Goal: Task Accomplishment & Management: Complete application form

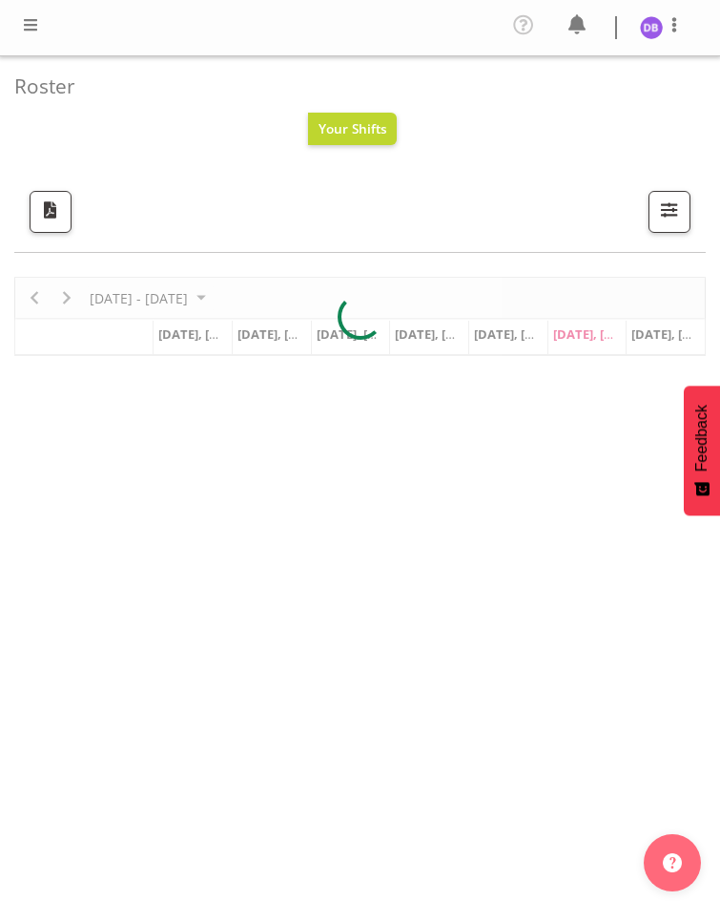
click at [31, 24] on span at bounding box center [30, 24] width 23 height 23
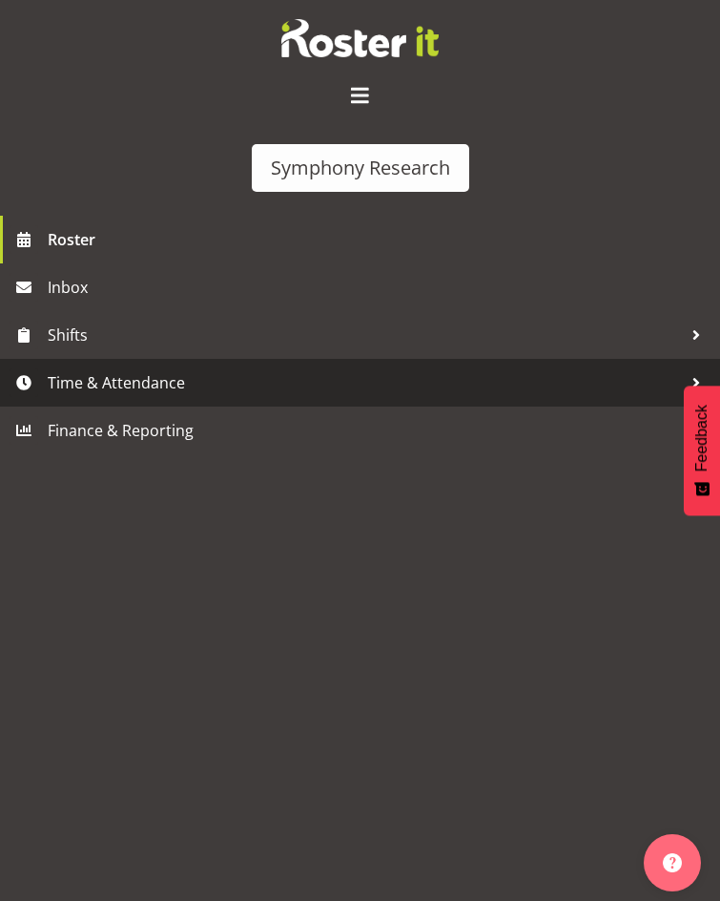
click at [114, 368] on span "Time & Attendance" at bounding box center [365, 382] width 634 height 29
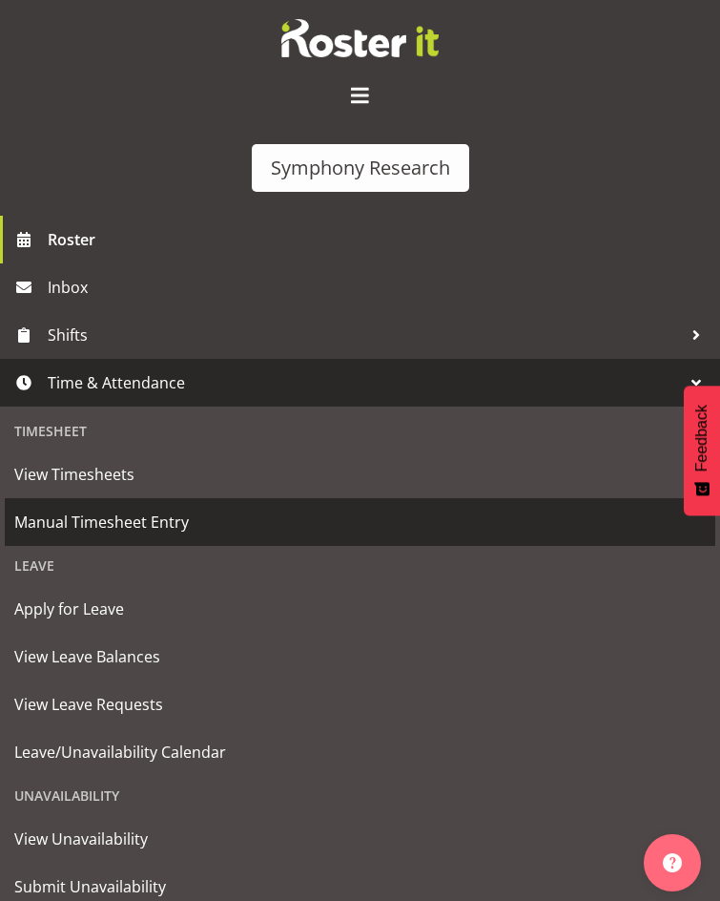
click at [100, 507] on span "Manual Timesheet Entry" at bounding box center [360, 521] width 692 height 29
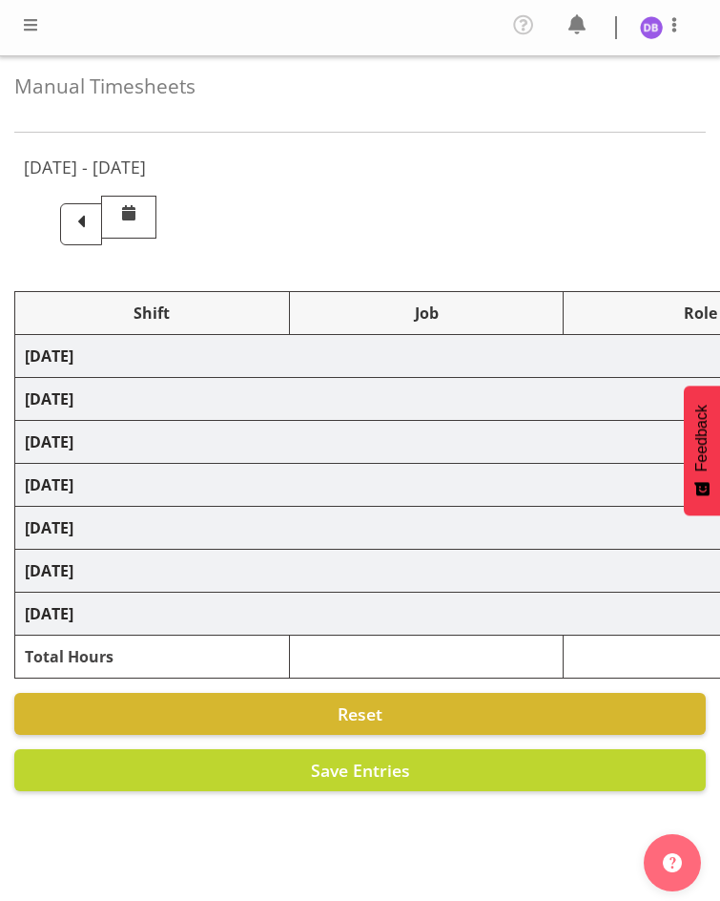
select select "26078"
select select "10574"
select select "26078"
select select "10585"
select select "47"
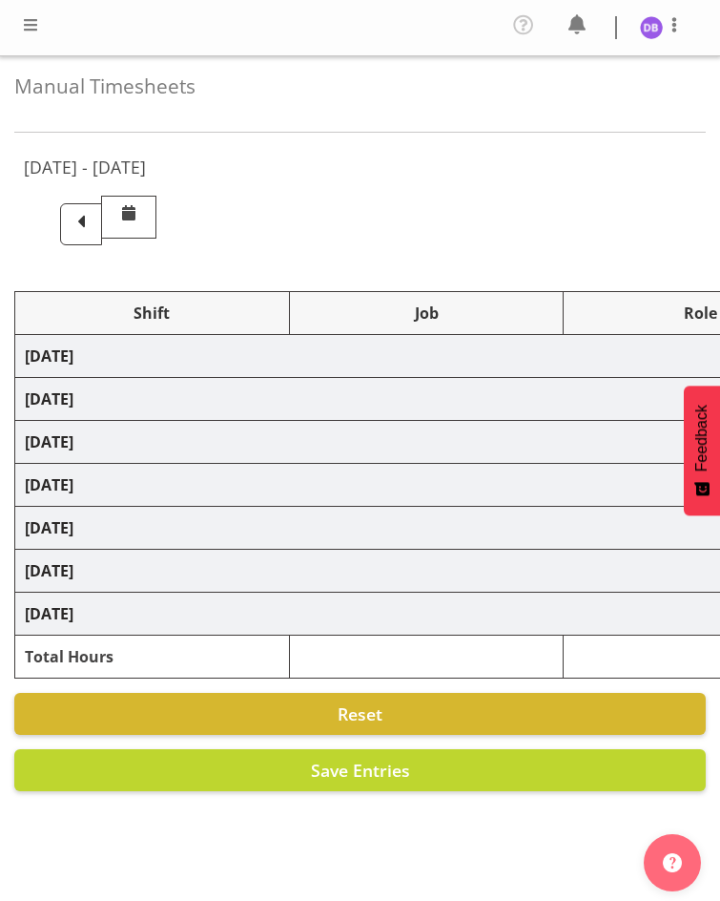
select select "48116"
select select "10585"
select select "47"
select select "48116"
select select "10499"
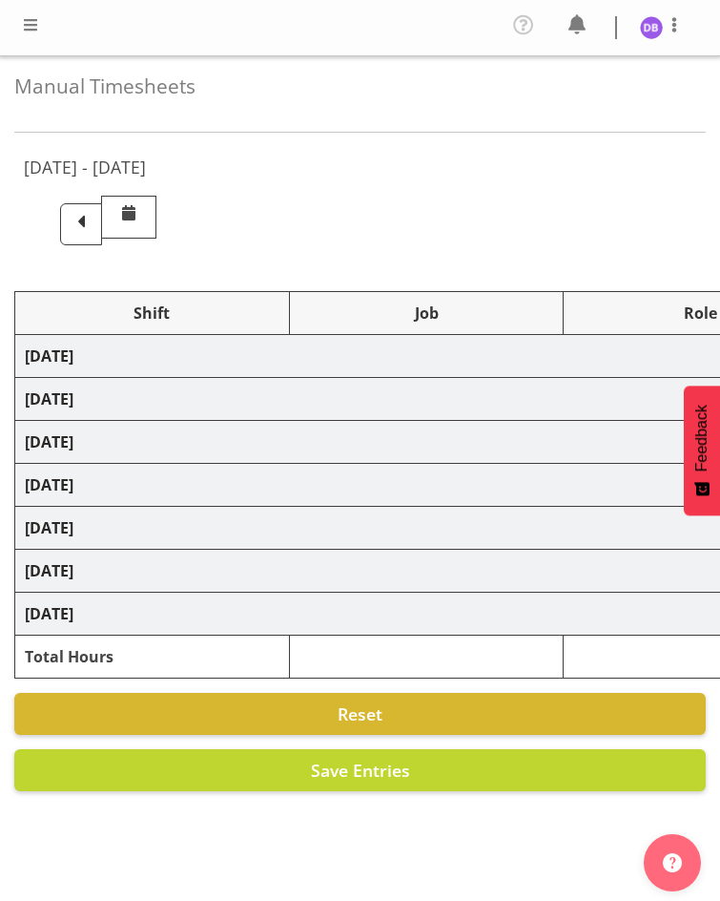
select select "47"
select select "26078"
select select "10585"
select select "47"
select select "48116"
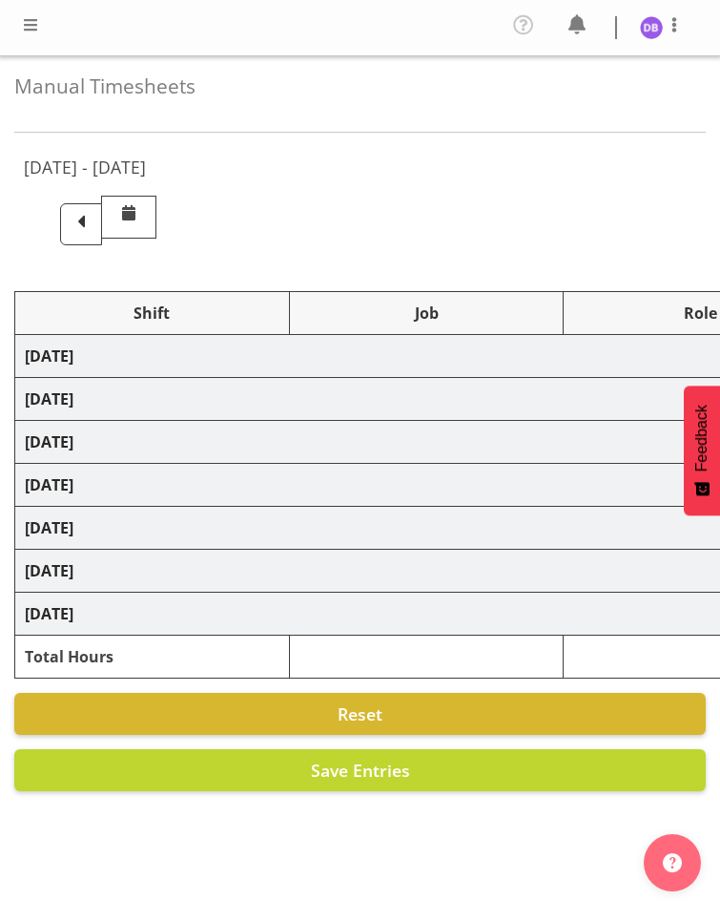
select select "10585"
select select "47"
select select "48116"
select select "10499"
select select "47"
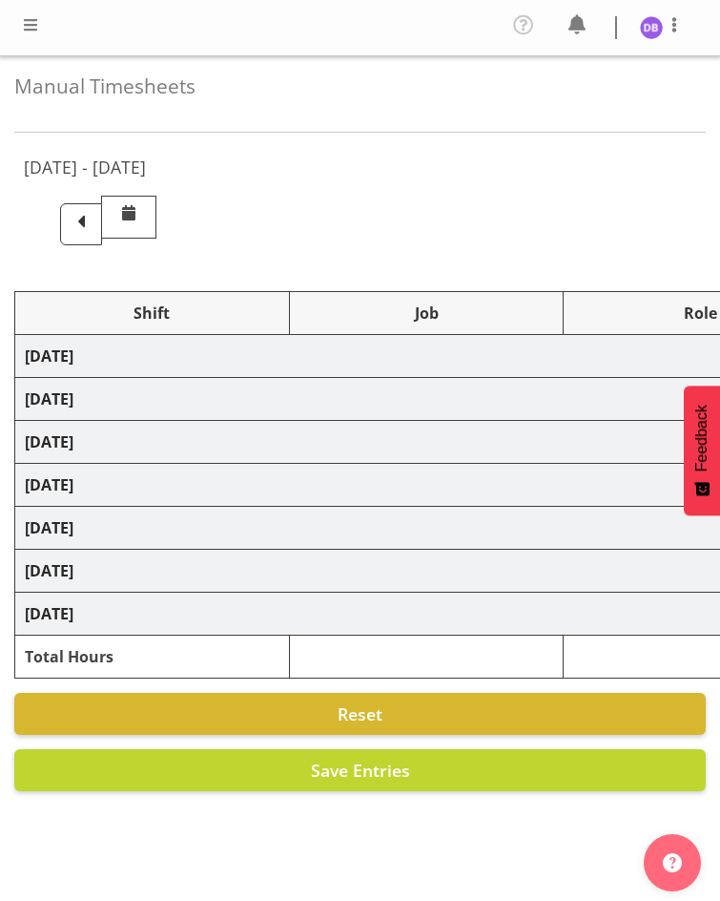
select select "48116"
select select "10499"
select select "47"
select select "26078"
select select "10585"
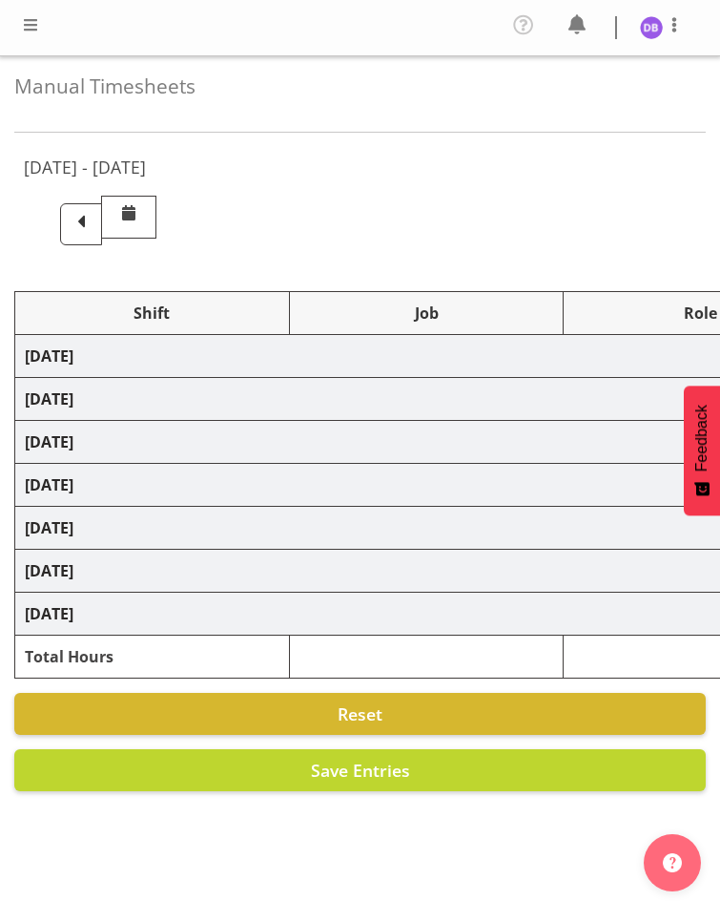
select select "47"
select select "26078"
select select "10585"
select select "47"
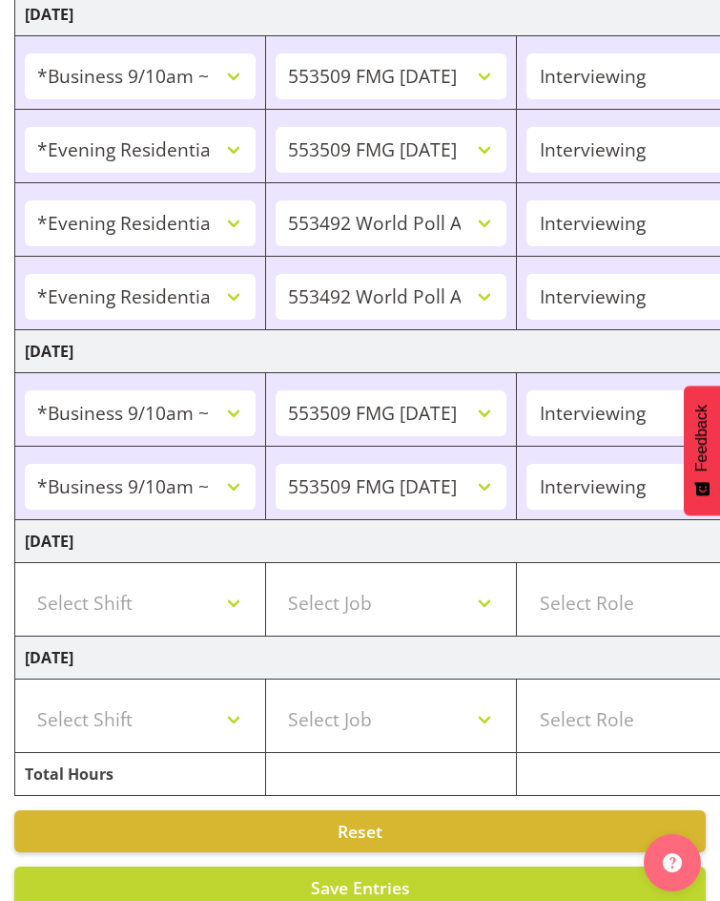
scroll to position [915, 0]
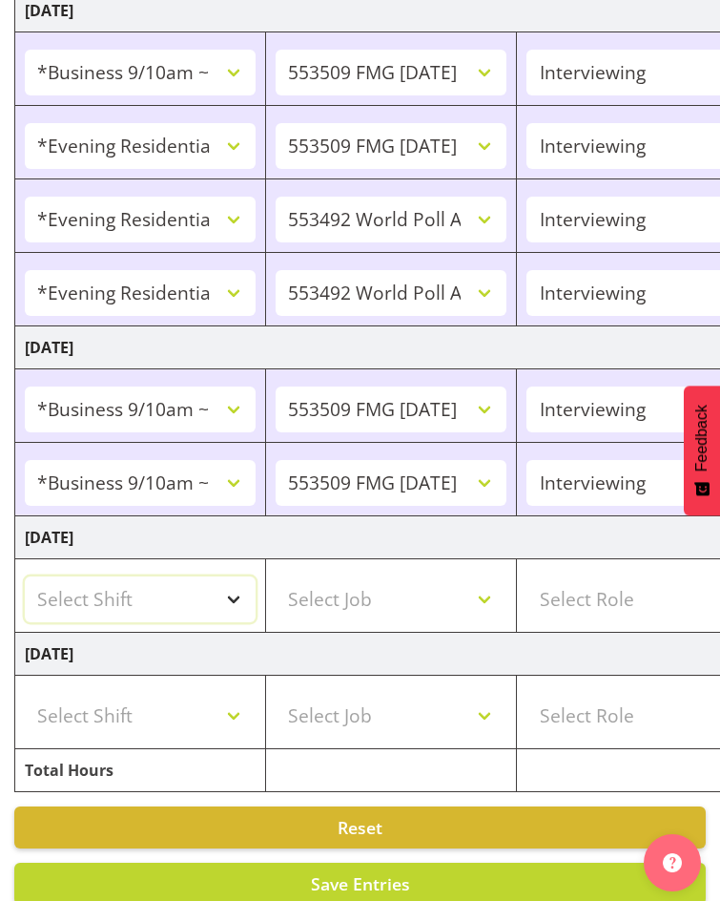
click at [231, 576] on select "Select Shift !!Weekend Residential (Roster IT Shift Label) *Business 9/10am ~ 4…" at bounding box center [140, 599] width 231 height 46
select select "11547"
click at [25, 576] on select "Select Shift !!Weekend Residential (Roster IT Shift Label) *Business 9/10am ~ 4…" at bounding box center [140, 599] width 231 height 46
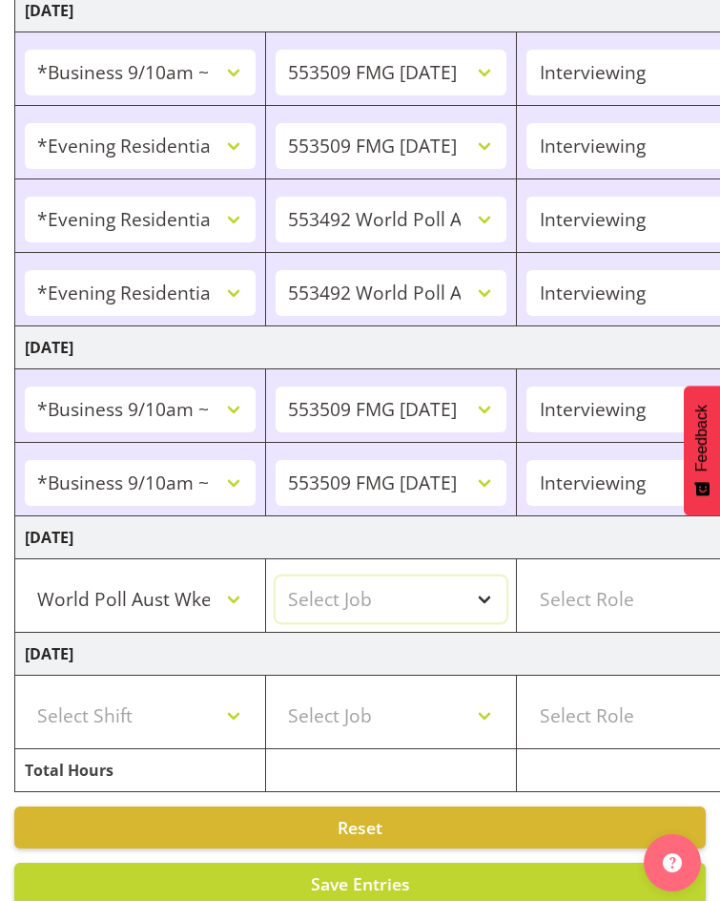
click at [487, 576] on select "Select Job 550060 IF Admin 553492 World Poll Aus Wave 2 Main 2025 553493 World …" at bounding box center [391, 599] width 231 height 46
select select "10499"
click at [276, 576] on select "Select Job 550060 IF Admin 553492 World Poll Aus Wave 2 Main 2025 553493 World …" at bounding box center [391, 599] width 231 height 46
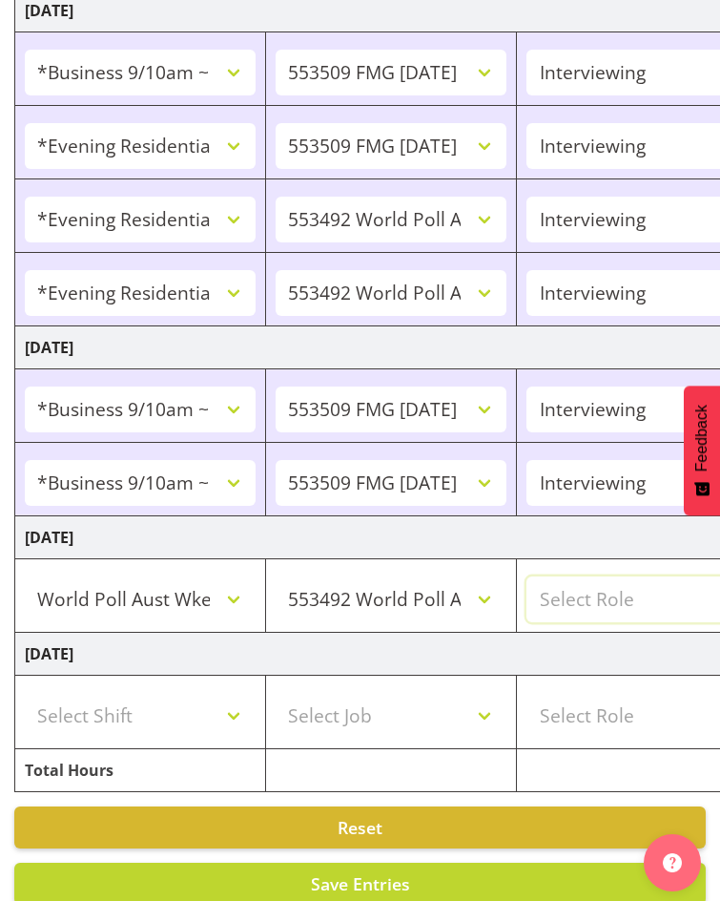
click at [590, 576] on select "Select Role Briefing Interviewing" at bounding box center [642, 599] width 231 height 46
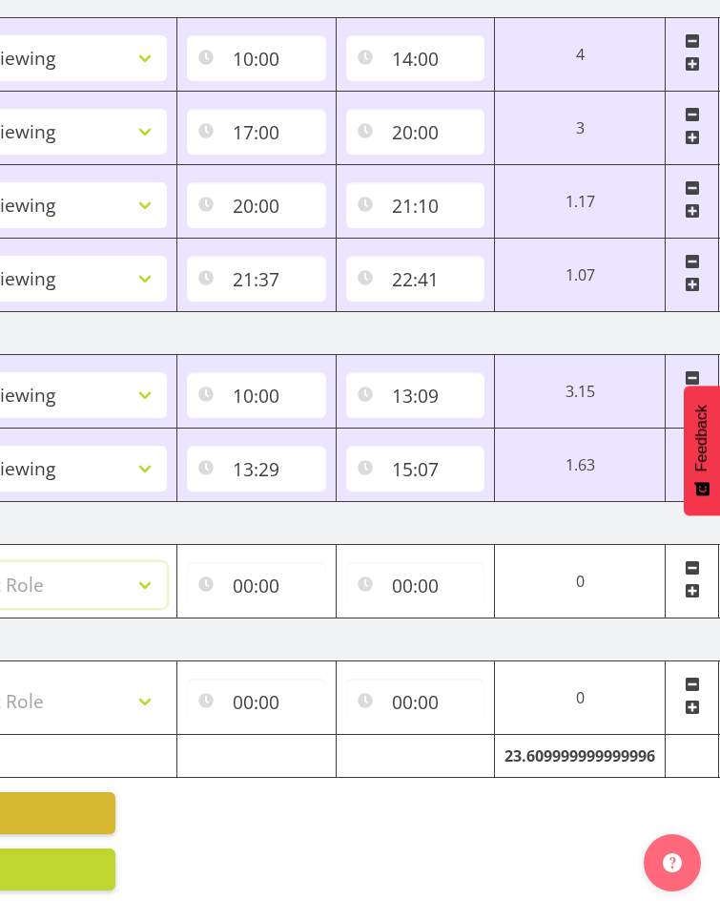
scroll to position [0, 630]
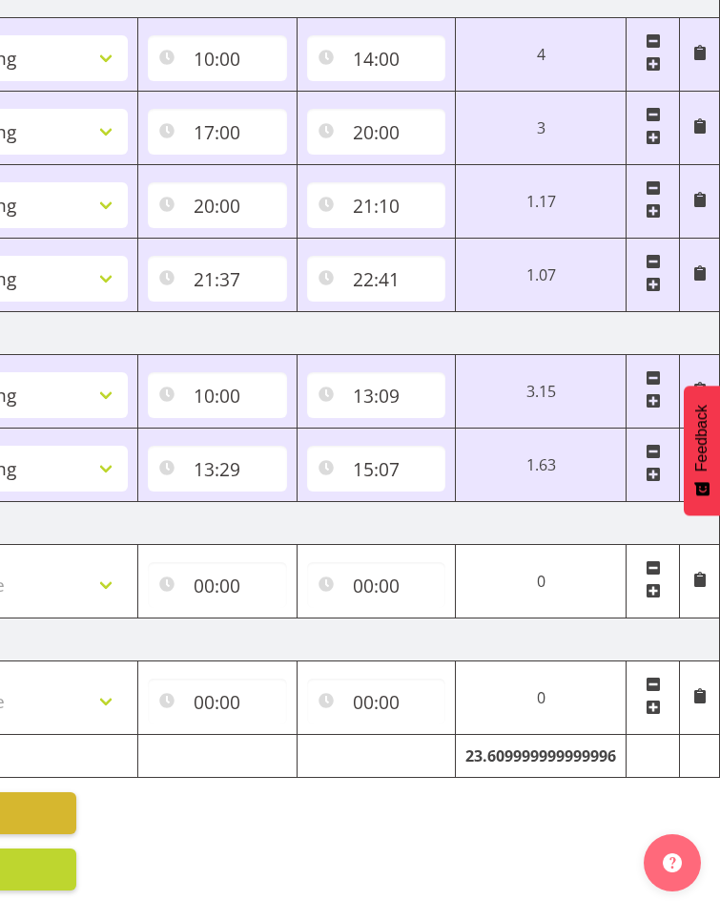
drag, startPoint x: 523, startPoint y: 885, endPoint x: 331, endPoint y: 876, distance: 192.0
click at [331, 876] on div "Manual Timesheets [DATE] - [DATE] Shift Job Role Start Time End Time Total [DAT…" at bounding box center [360, 22] width 720 height 1791
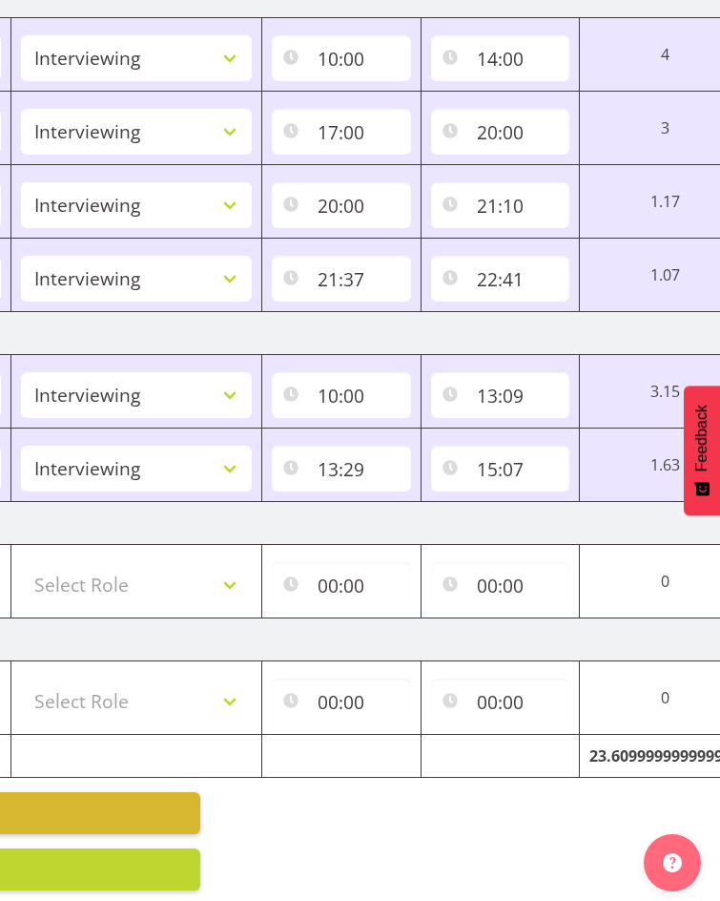
scroll to position [0, 519]
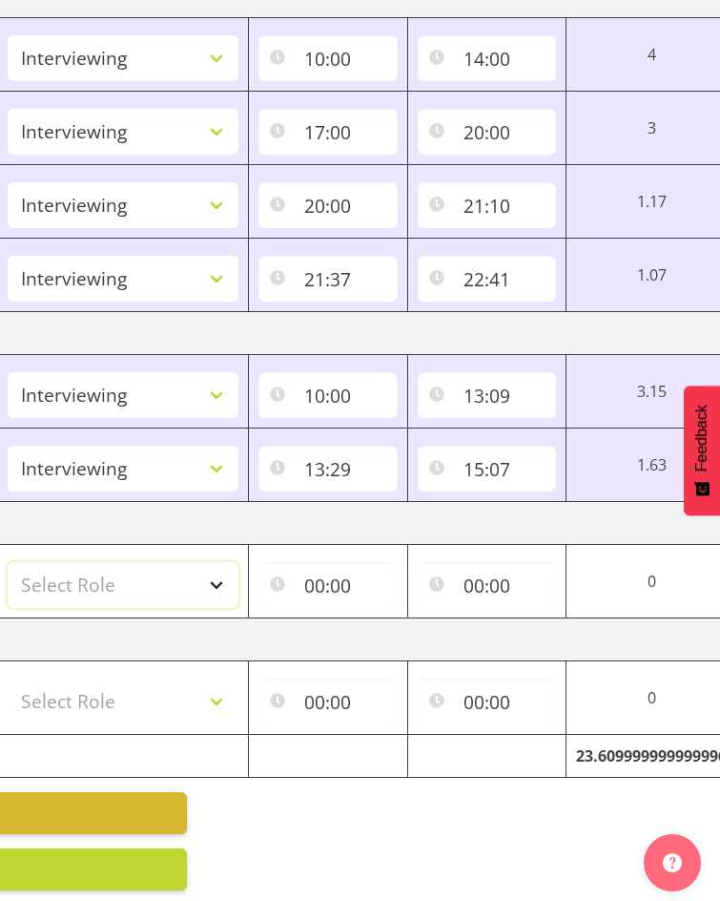
click at [217, 562] on select "Select Role Briefing Interviewing" at bounding box center [123, 585] width 231 height 46
select select "47"
click at [8, 562] on select "Select Role Briefing Interviewing" at bounding box center [123, 585] width 231 height 46
click at [328, 562] on input "00:00" at bounding box center [328, 585] width 139 height 46
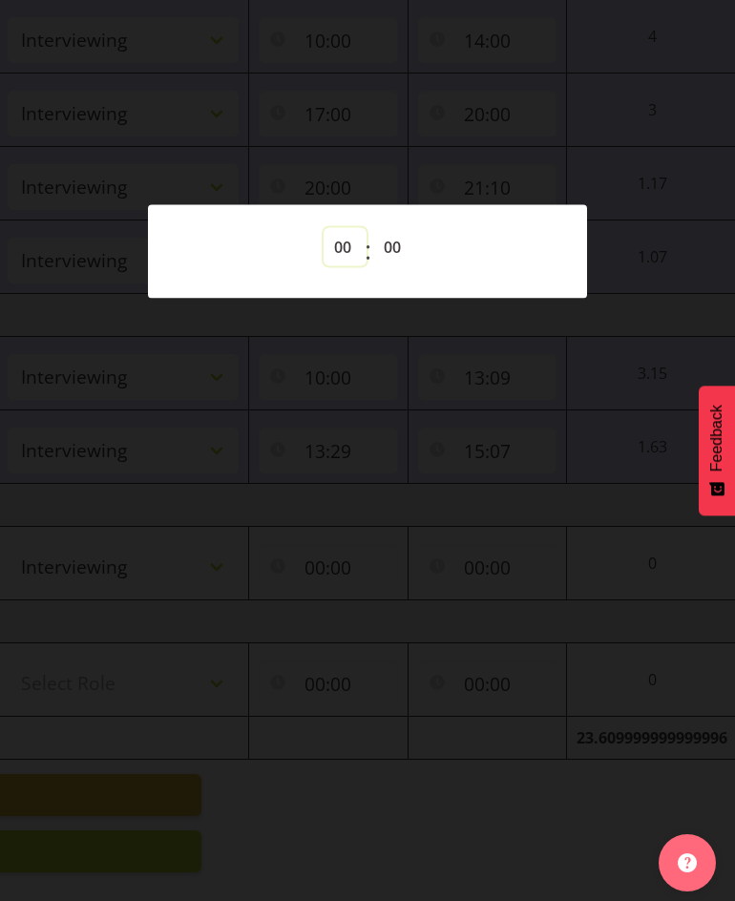
click at [343, 247] on select "00 01 02 03 04 05 06 07 08 09 10 11 12 13 14 15 16 17 18 19 20 21 22 23" at bounding box center [344, 247] width 43 height 38
select select "12"
click at [323, 228] on select "00 01 02 03 04 05 06 07 08 09 10 11 12 13 14 15 16 17 18 19 20 21 22 23" at bounding box center [344, 247] width 43 height 38
type input "12:00"
click at [535, 734] on div at bounding box center [367, 450] width 735 height 901
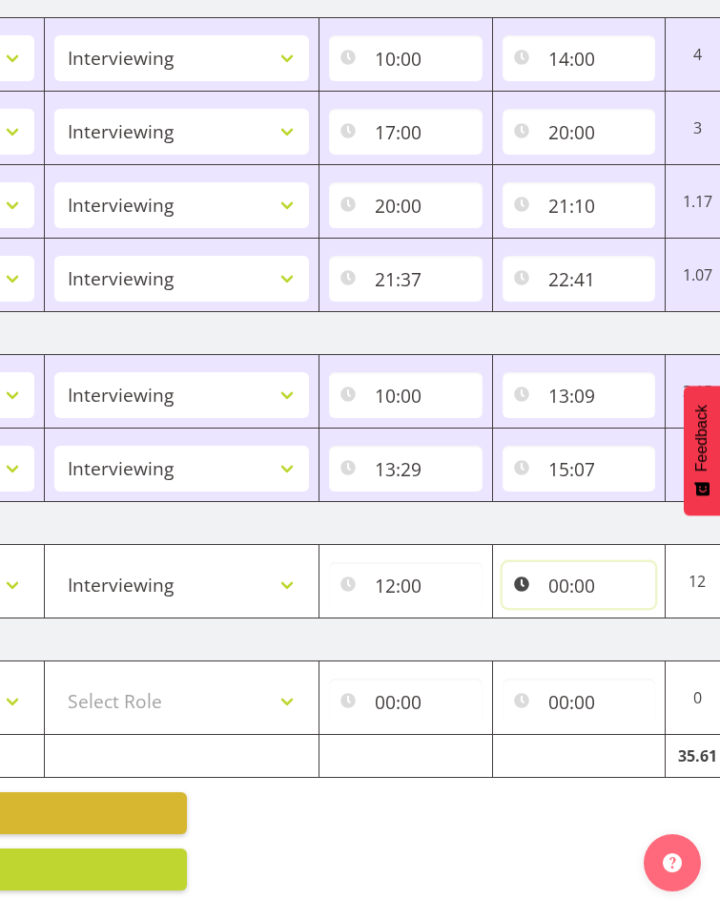
click at [569, 562] on input "00:00" at bounding box center [580, 585] width 154 height 46
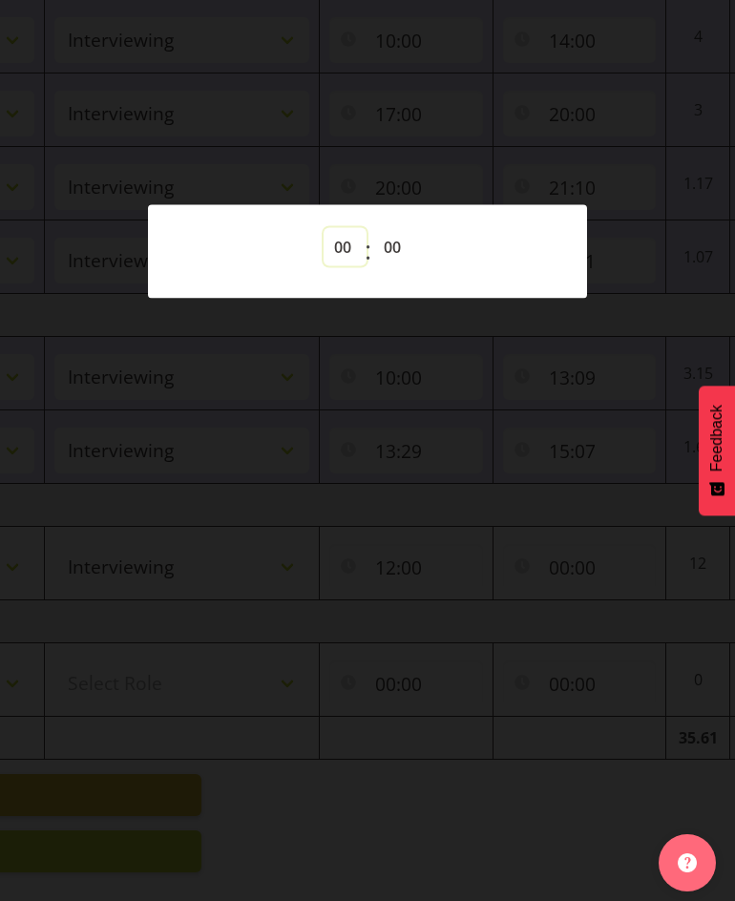
click at [341, 242] on select "00 01 02 03 04 05 06 07 08 09 10 11 12 13 14 15 16 17 18 19 20 21 22 23" at bounding box center [344, 247] width 43 height 38
select select "16"
click at [323, 228] on select "00 01 02 03 04 05 06 07 08 09 10 11 12 13 14 15 16 17 18 19 20 21 22 23" at bounding box center [344, 247] width 43 height 38
type input "16:00"
click at [458, 690] on div at bounding box center [367, 450] width 735 height 901
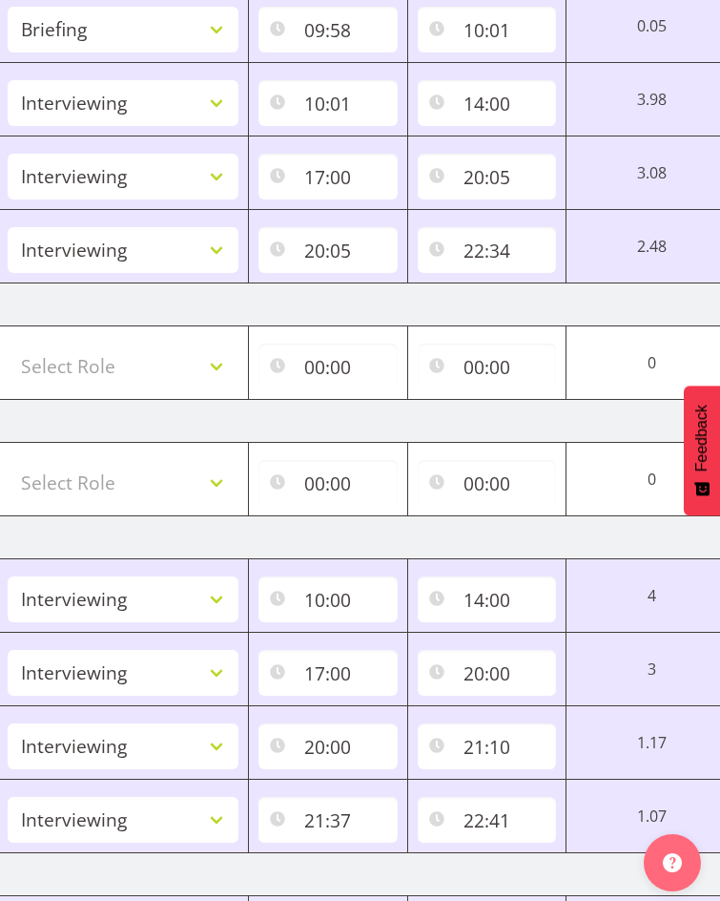
scroll to position [929, 0]
